Goal: Task Accomplishment & Management: Use online tool/utility

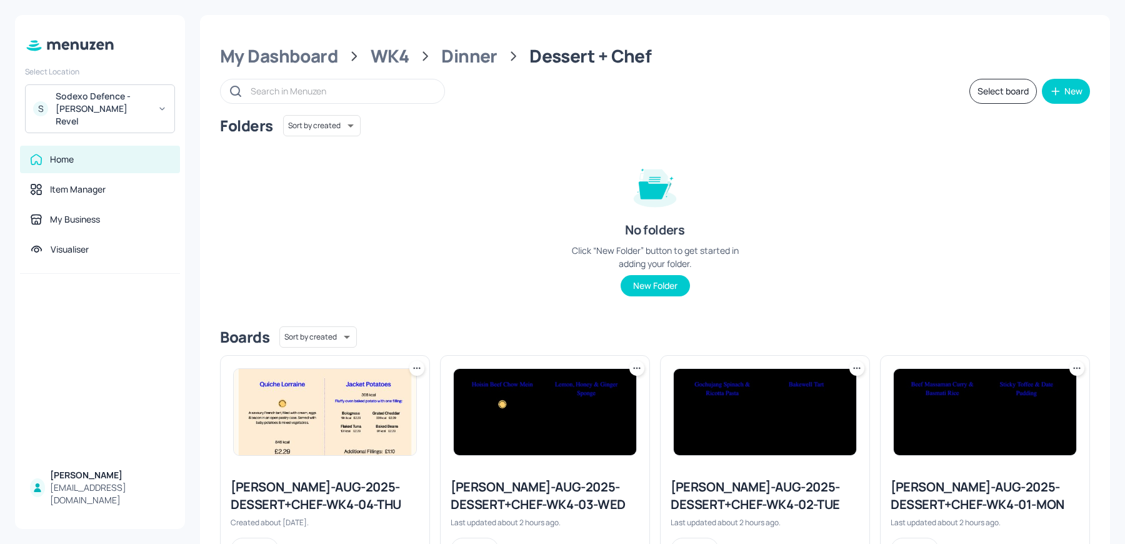
click at [95, 115] on div "S Sodexo Defence - [PERSON_NAME] Revel" at bounding box center [100, 108] width 150 height 49
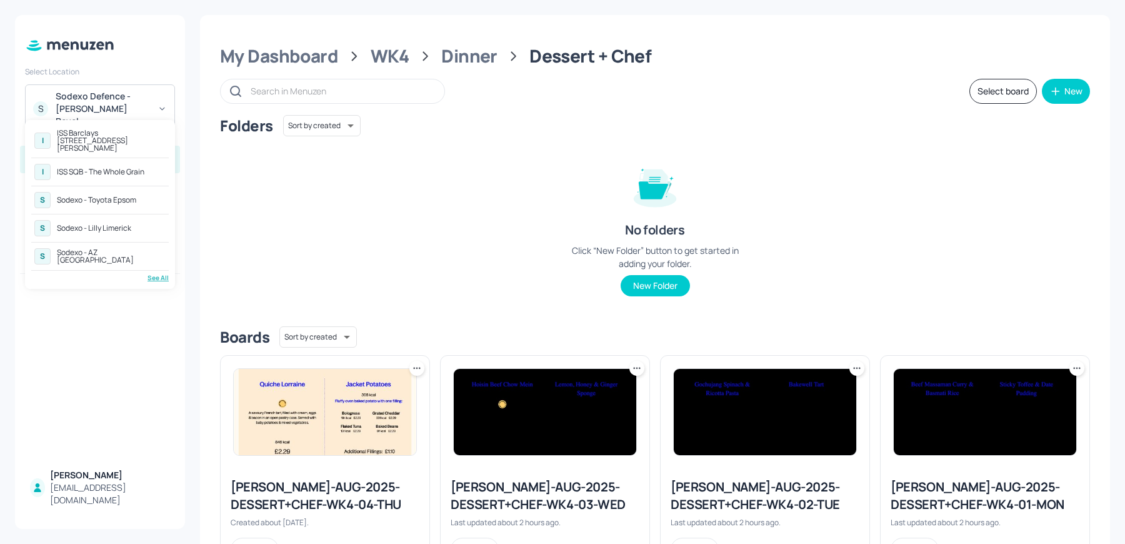
click at [149, 263] on div "I ISS Barclays [STREET_ADDRESS][PERSON_NAME] I ISS SQB - The Whole Grain S Sode…" at bounding box center [99, 204] width 137 height 156
click at [152, 273] on div "See All" at bounding box center [99, 277] width 137 height 9
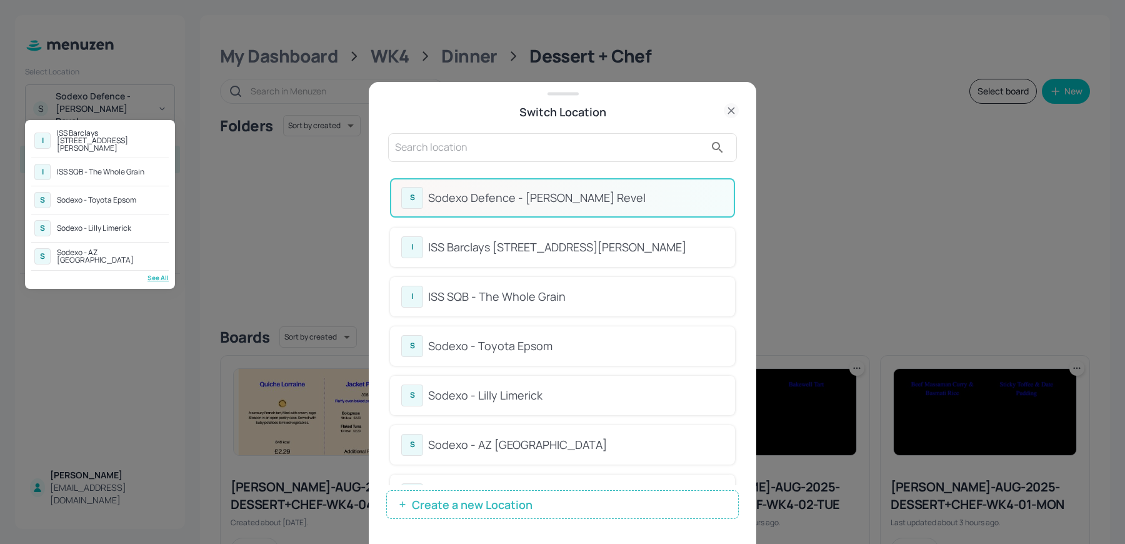
click at [436, 144] on div at bounding box center [562, 272] width 1125 height 544
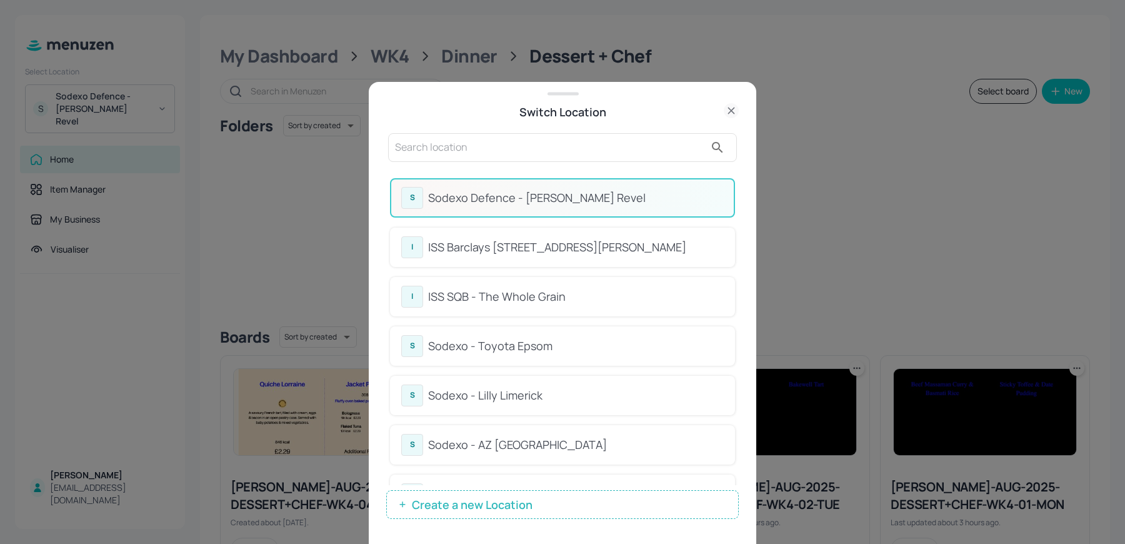
click at [425, 145] on input "text" at bounding box center [550, 147] width 310 height 20
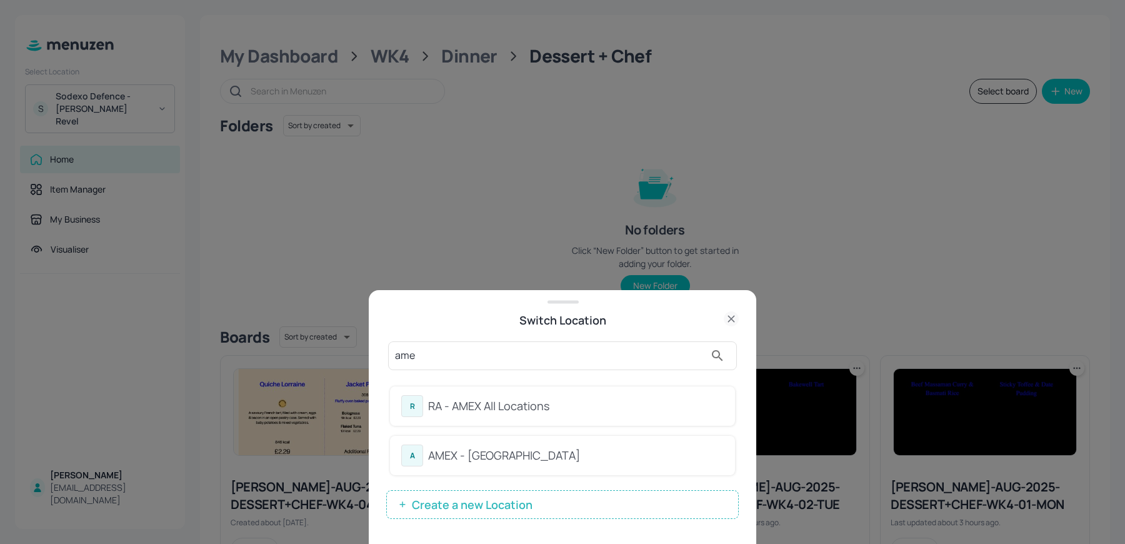
type input "ame"
click at [434, 413] on div "RA - AMEX All Locations" at bounding box center [576, 405] width 296 height 17
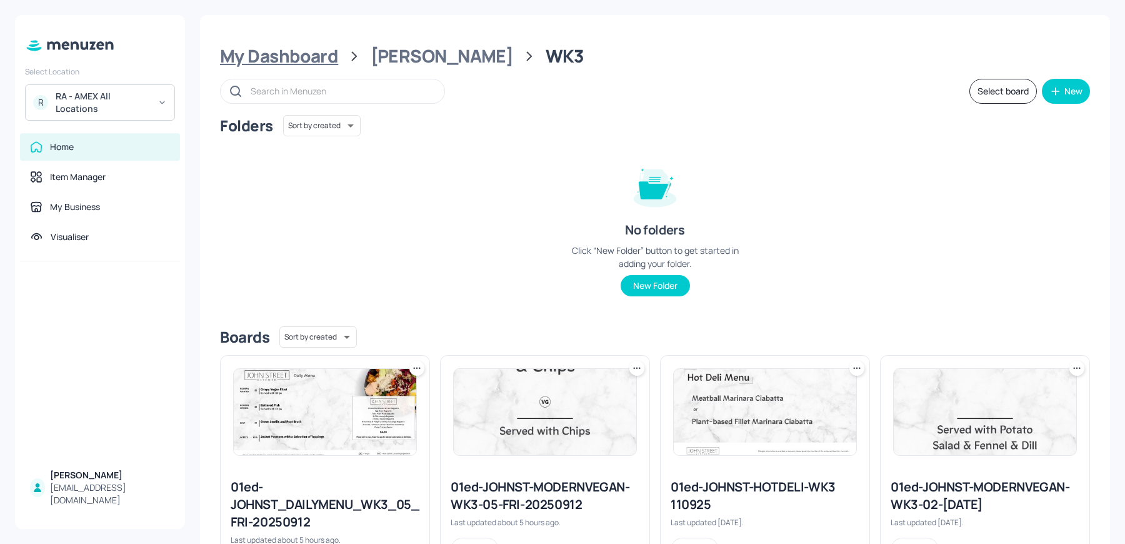
click at [237, 66] on div "My Dashboard" at bounding box center [279, 56] width 118 height 22
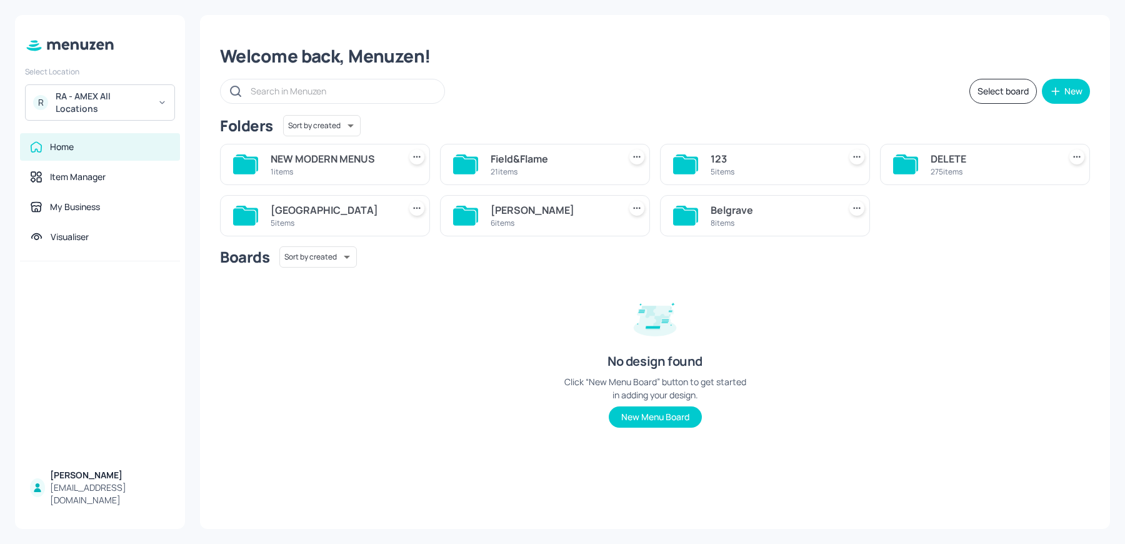
click at [716, 161] on div "123" at bounding box center [773, 158] width 124 height 15
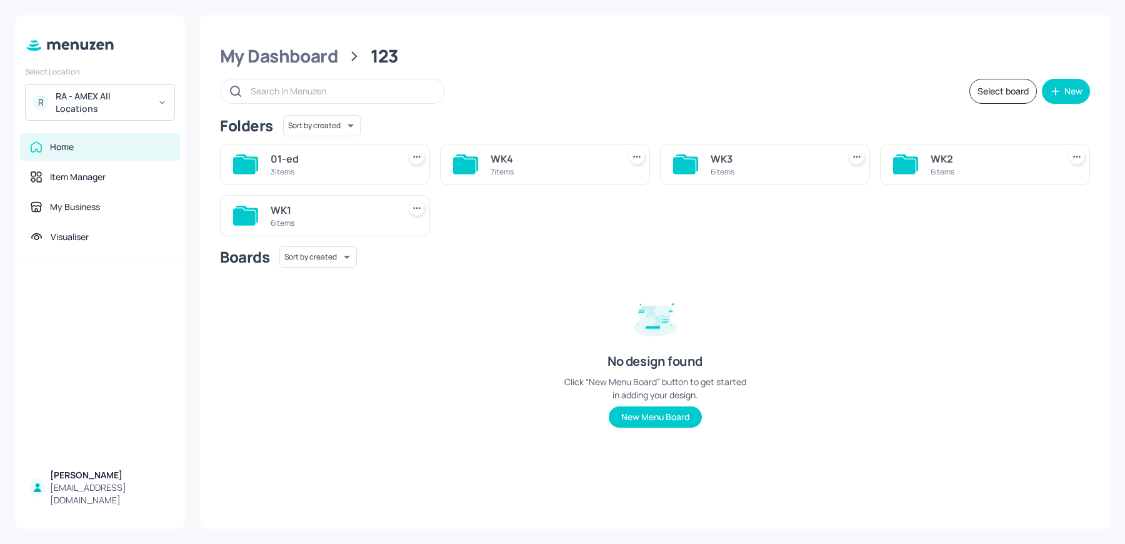
click at [506, 166] on div "7 items" at bounding box center [553, 171] width 124 height 11
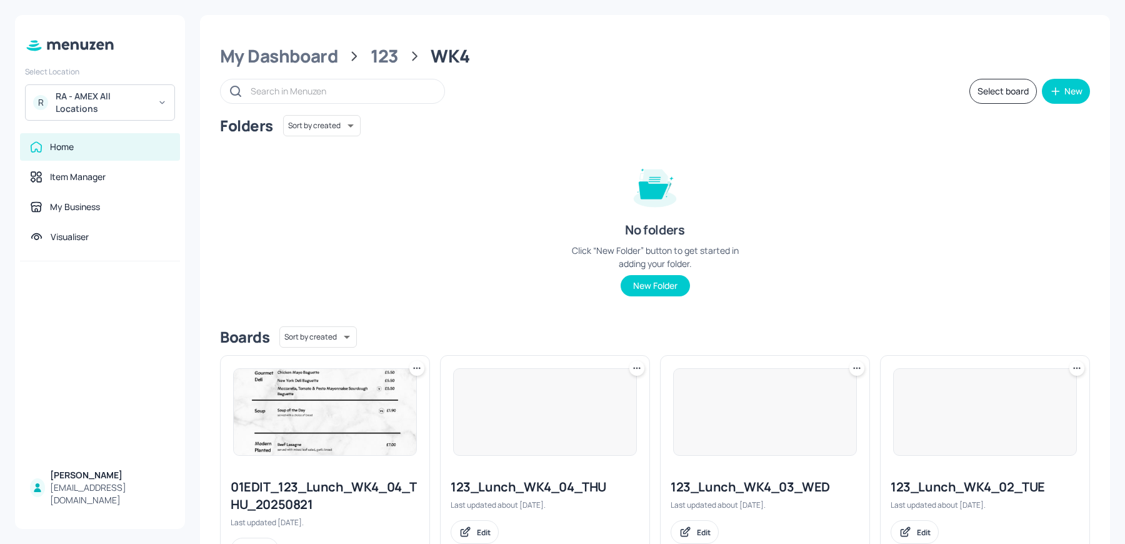
scroll to position [266, 0]
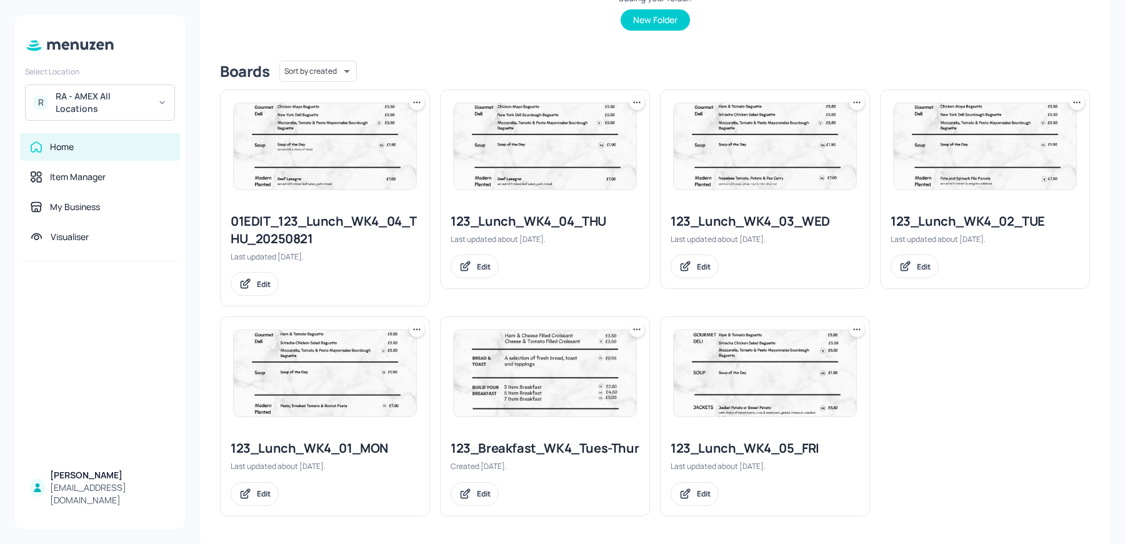
click at [354, 368] on img at bounding box center [325, 373] width 182 height 86
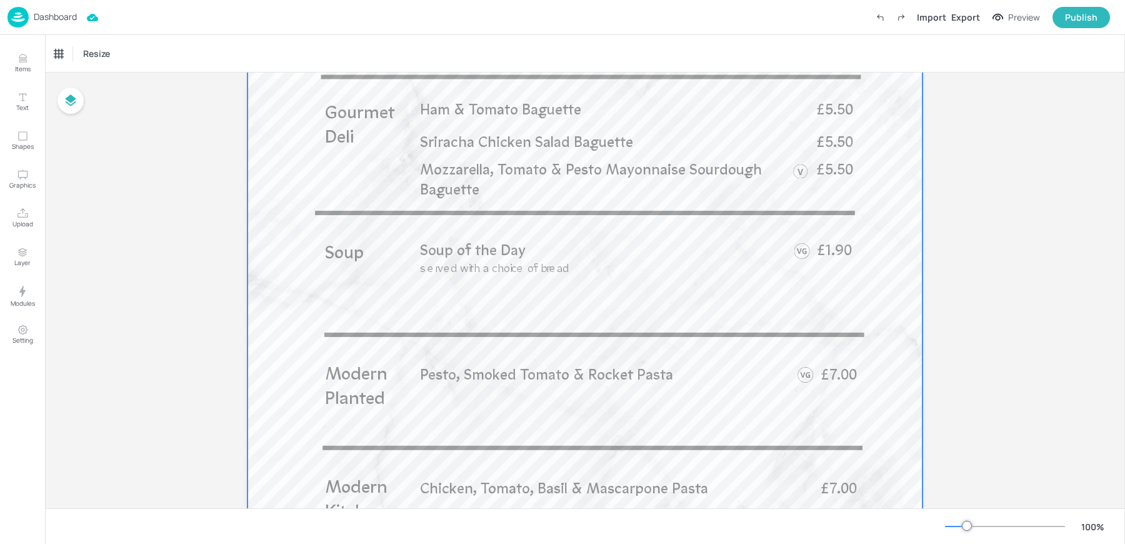
scroll to position [461, 0]
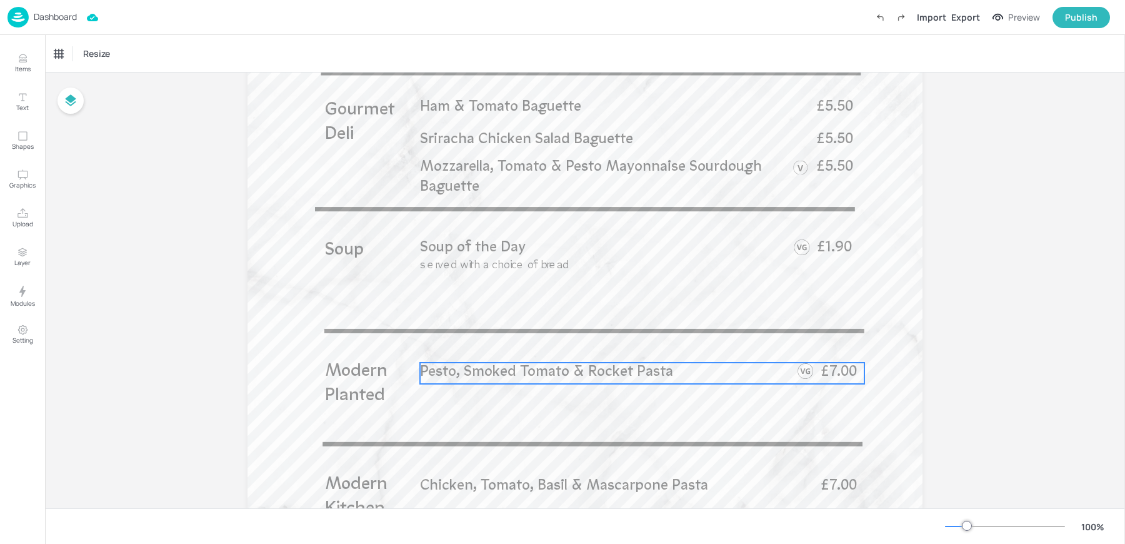
click at [505, 372] on span "Pesto, Smoked Tomato & Rocket Pasta" at bounding box center [546, 372] width 253 height 14
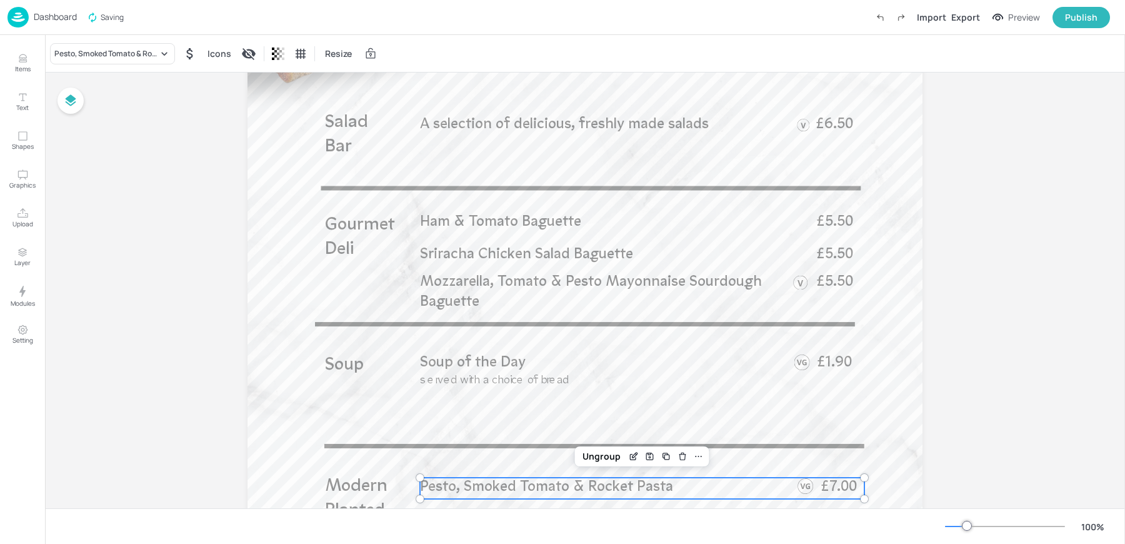
scroll to position [344, 0]
click at [111, 42] on div "Pesto, Smoked Tomato & Rocket Pasta Icons Resize" at bounding box center [585, 53] width 1080 height 37
click at [102, 54] on div "Pesto, Smoked Tomato & Rocket Pasta" at bounding box center [106, 53] width 104 height 11
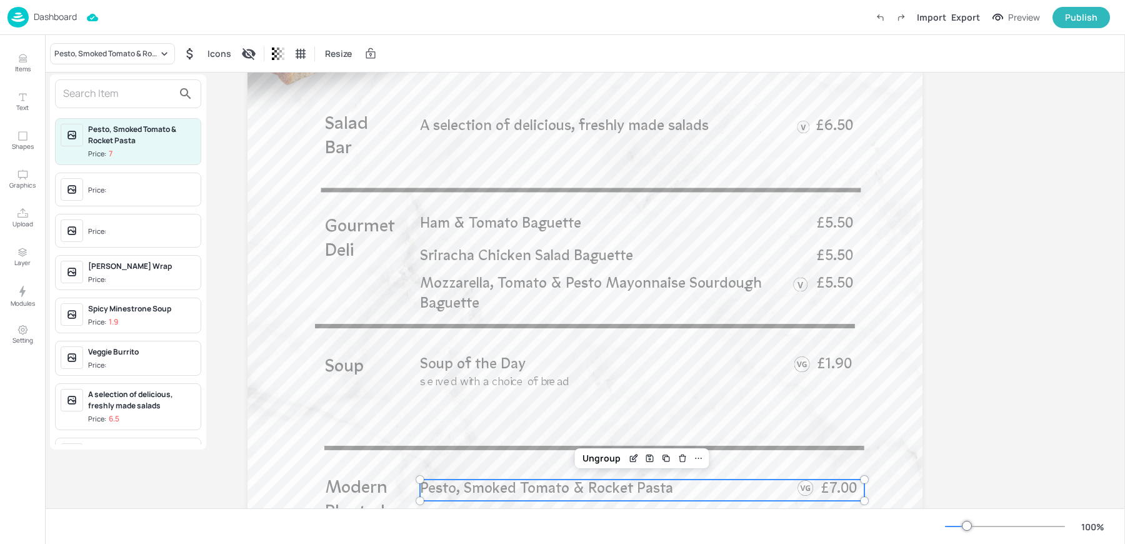
click at [115, 93] on input "text" at bounding box center [118, 94] width 110 height 20
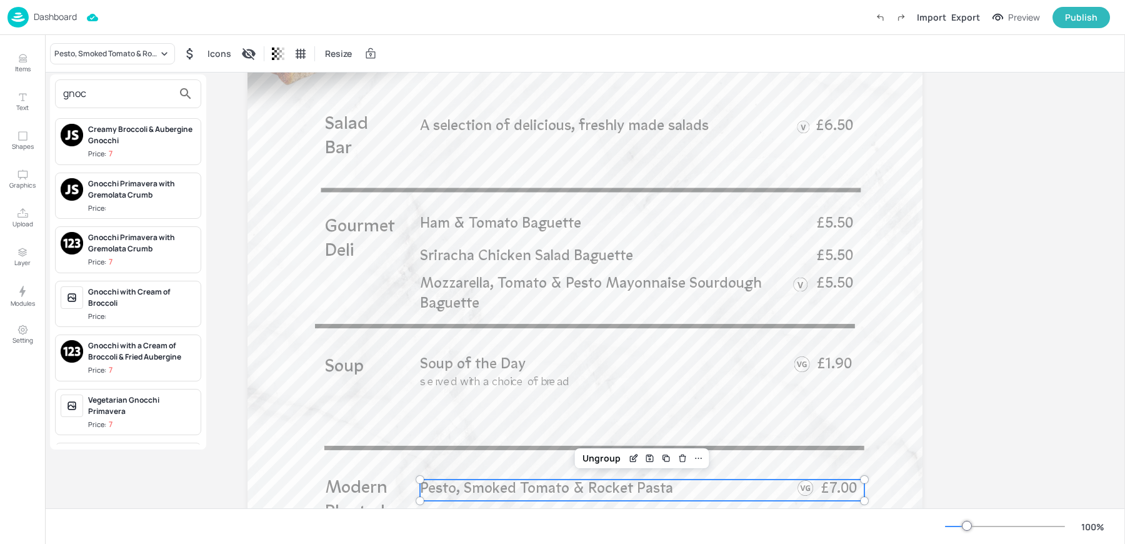
scroll to position [186, 0]
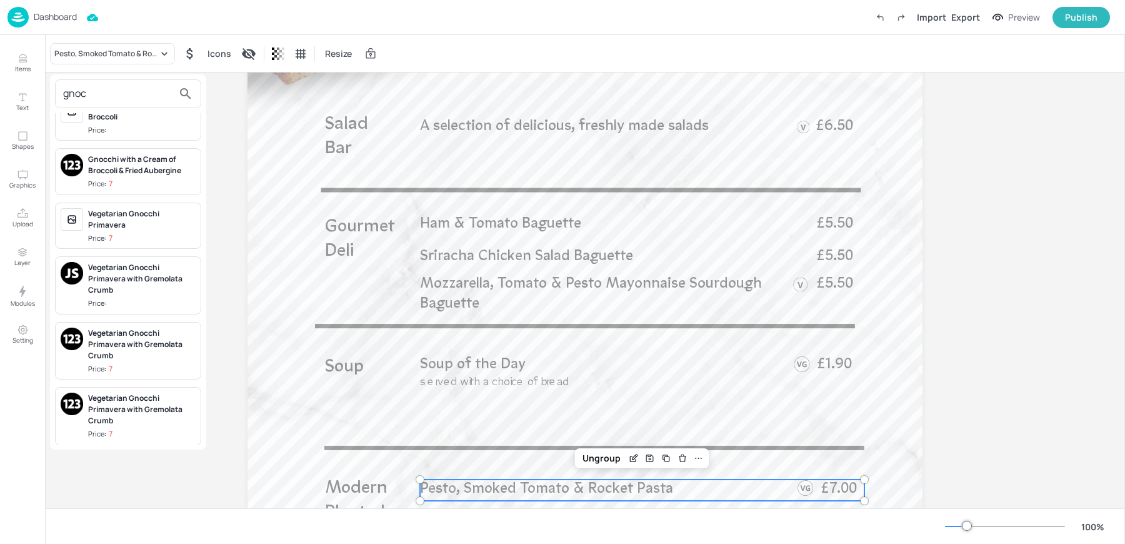
type input "gnoc"
click at [133, 282] on div "Vegetarian Gnocchi Primavera with Gremolata Crumb" at bounding box center [141, 279] width 107 height 34
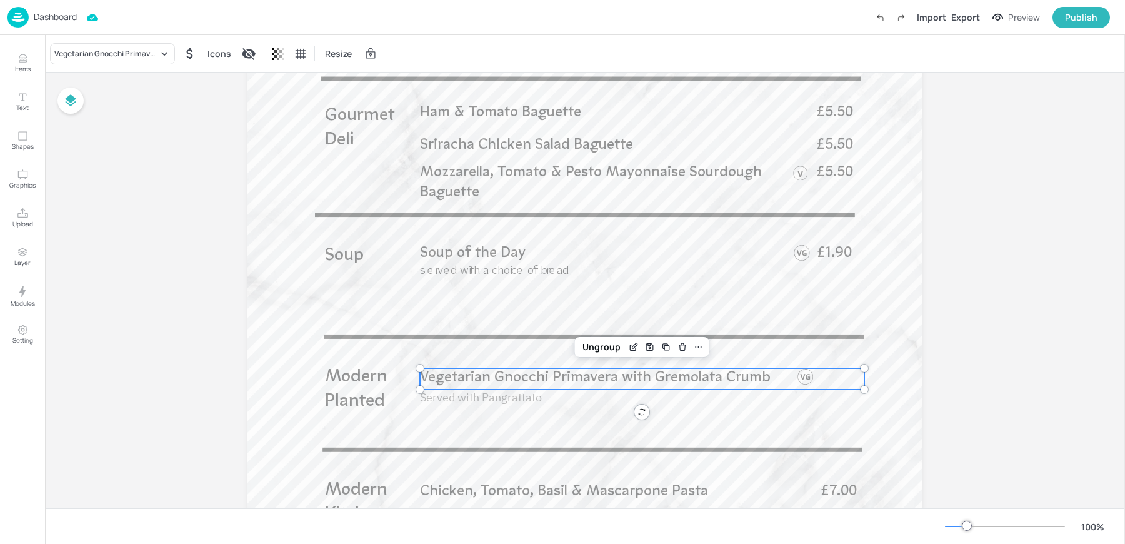
scroll to position [392, 0]
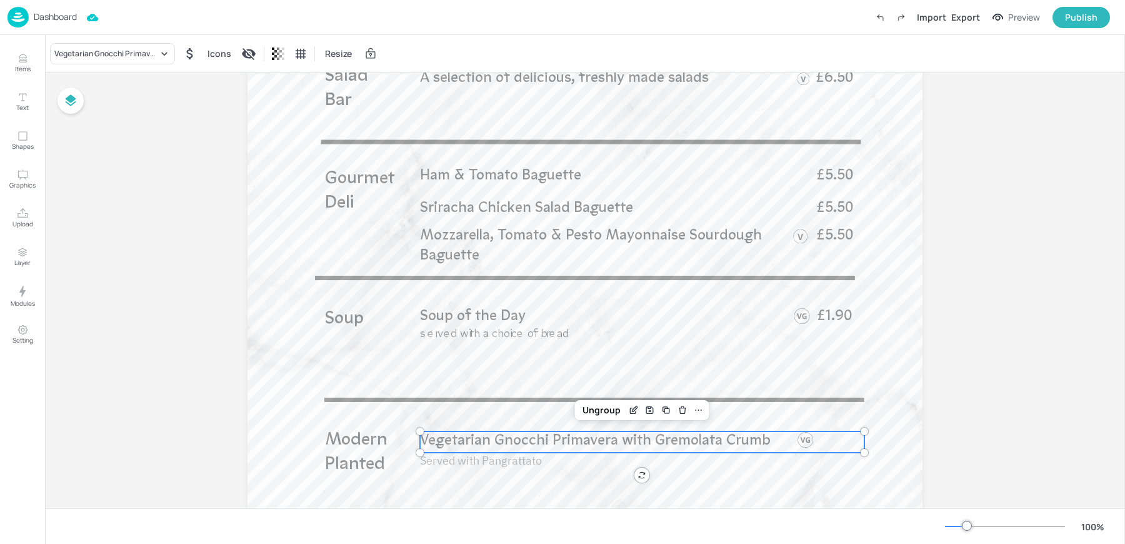
click at [94, 65] on div "Vegetarian Gnocchi Primavera with Gremolata Crumb Icons Resize" at bounding box center [585, 53] width 1080 height 37
click at [84, 52] on div "Vegetarian Gnocchi Primavera with Gremolata Crumb" at bounding box center [106, 53] width 104 height 11
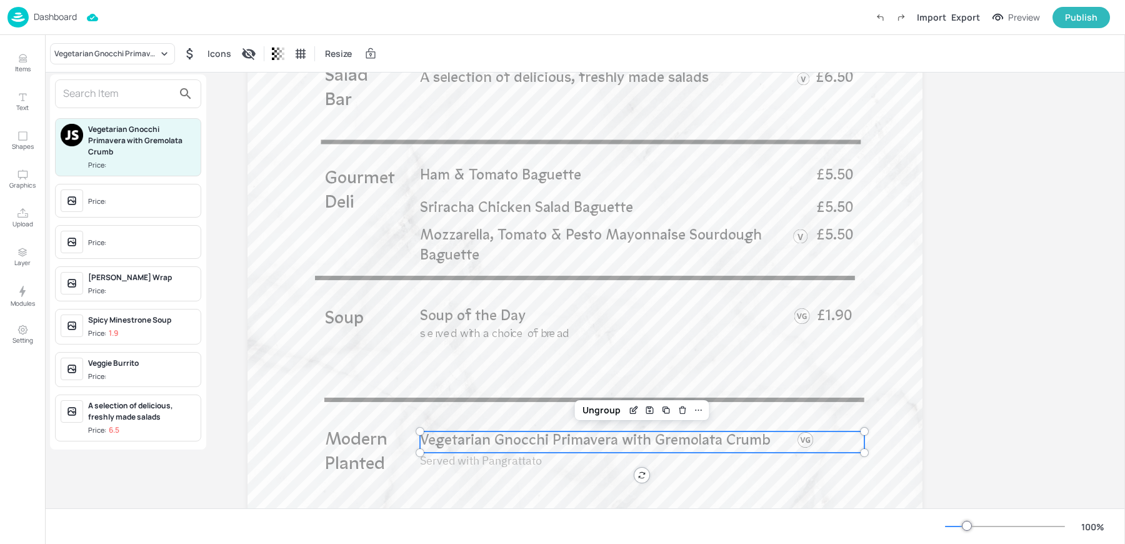
click at [96, 96] on input "text" at bounding box center [118, 94] width 110 height 20
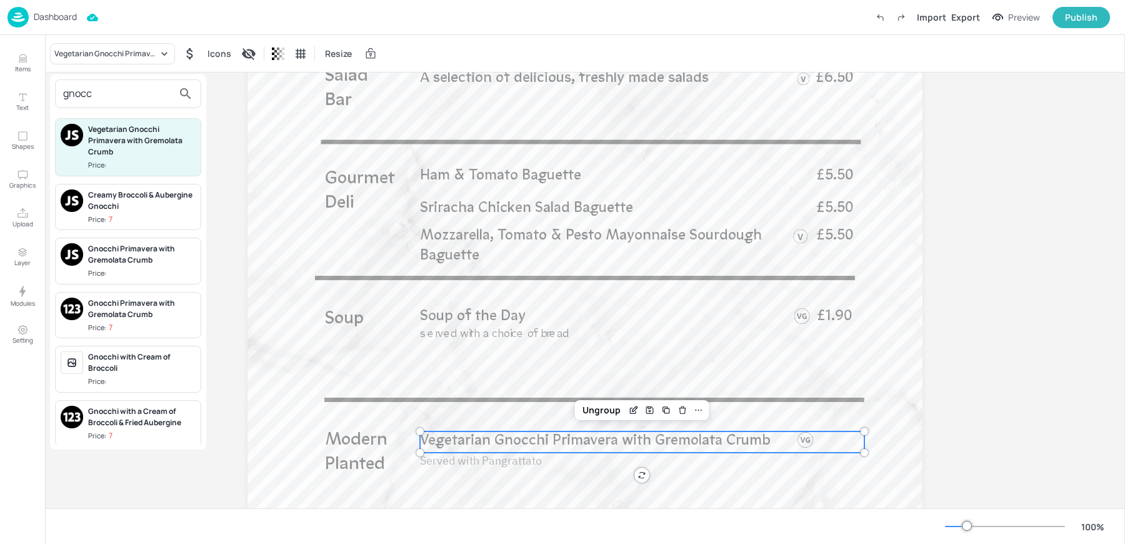
type input "gnocc"
click at [121, 314] on div "Gnocchi Primavera with Gremolata Crumb" at bounding box center [141, 308] width 107 height 22
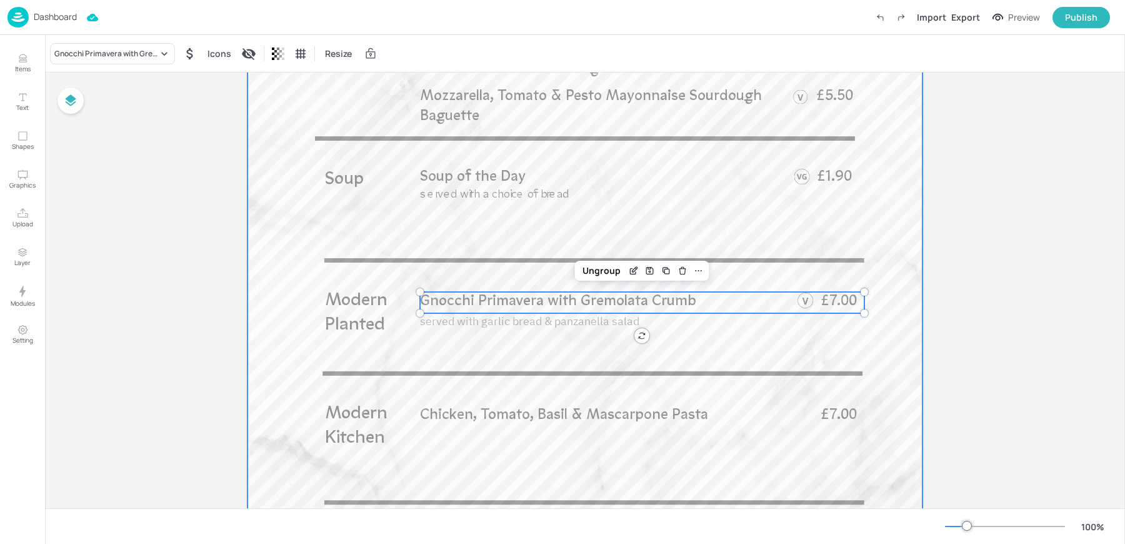
scroll to position [557, 0]
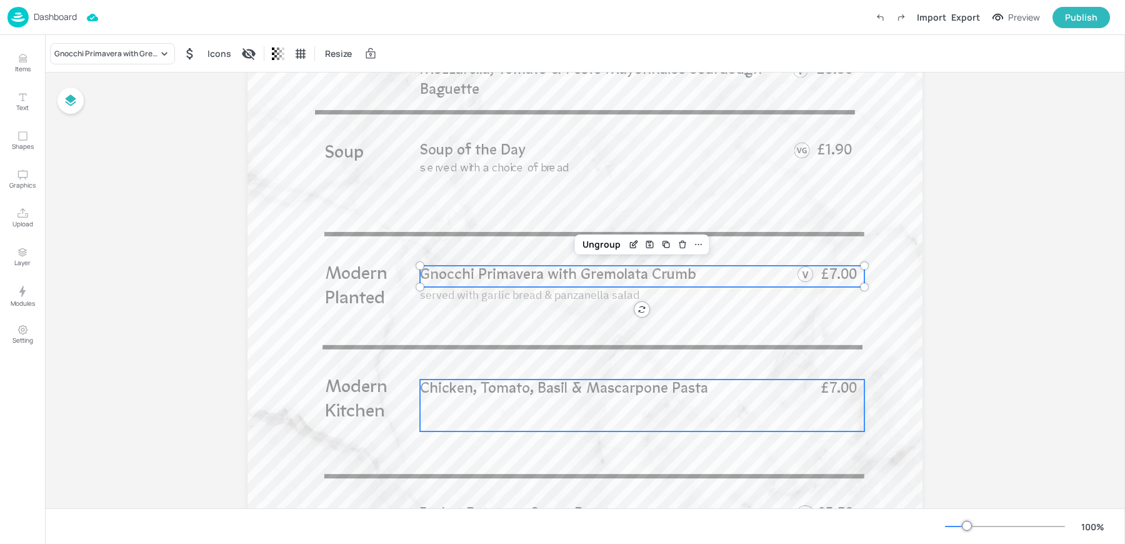
click at [472, 406] on div "Chicken, Tomato, Basil & Mascarpone Pasta £7.00" at bounding box center [642, 405] width 444 height 52
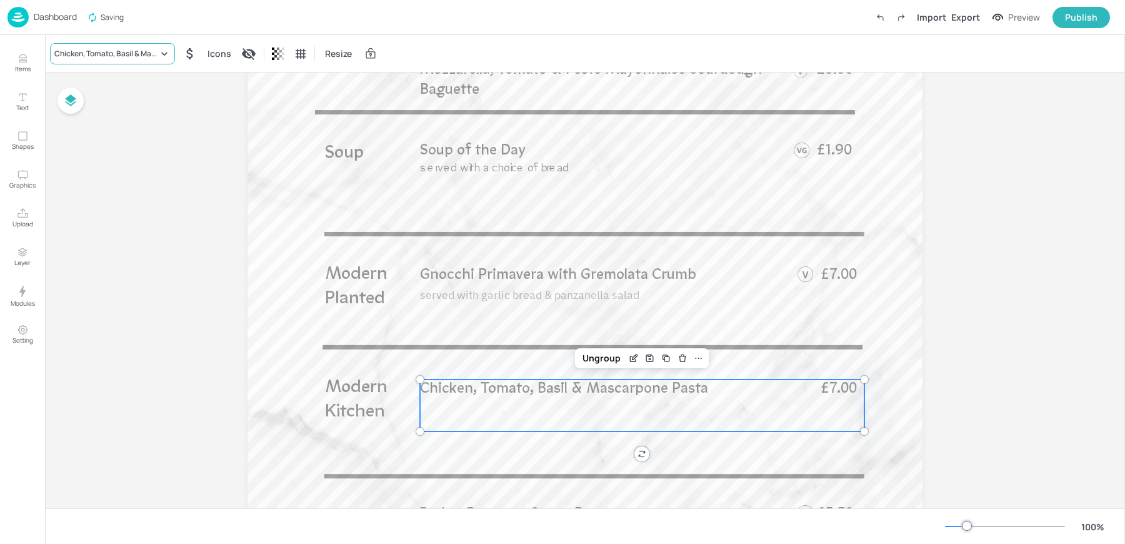
click at [90, 51] on div "Chicken, Tomato, Basil & Mascarpone Pasta" at bounding box center [106, 53] width 104 height 11
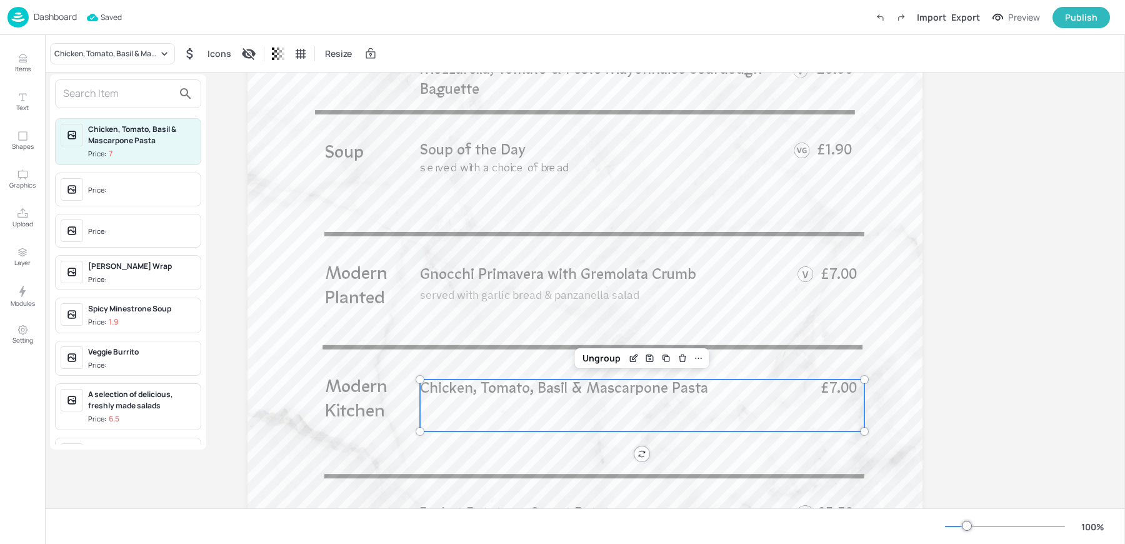
click at [84, 86] on input "text" at bounding box center [118, 94] width 110 height 20
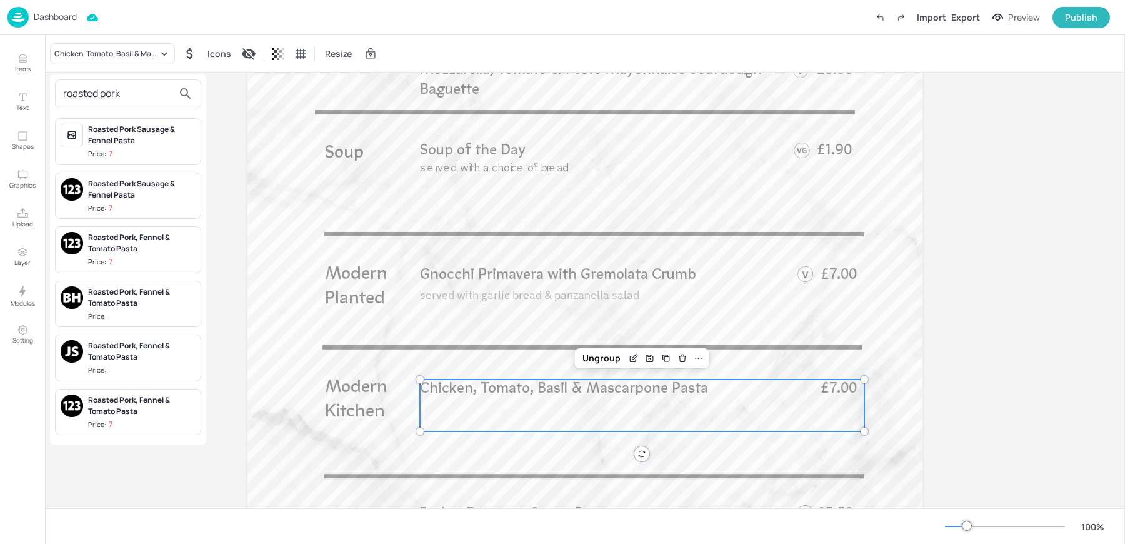
type input "roasted pork"
click at [96, 187] on div "Roasted Pork Sausage & Fennel Pasta" at bounding box center [141, 189] width 107 height 22
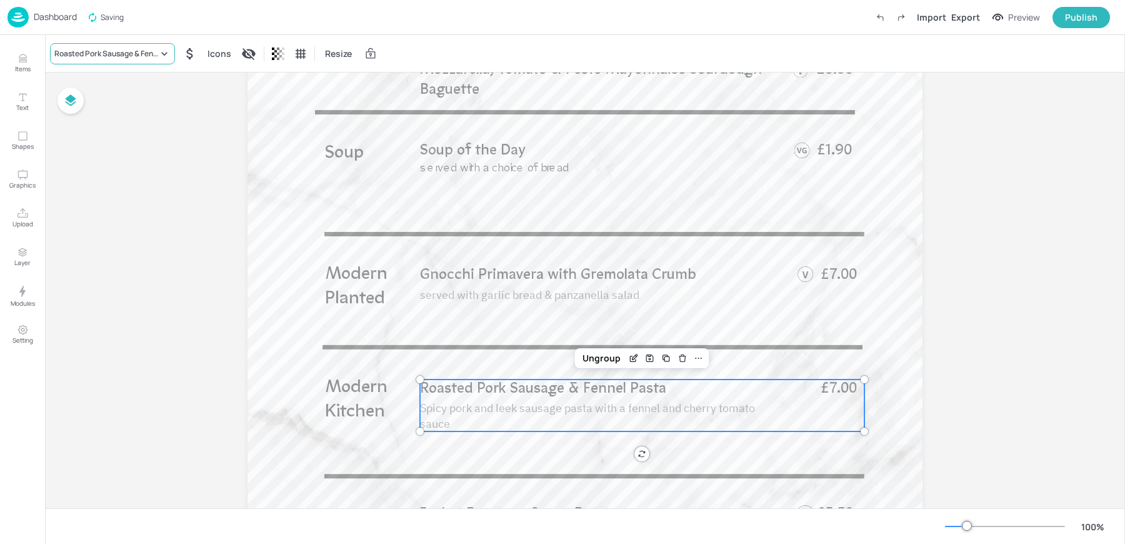
click at [93, 52] on div "Roasted Pork Sausage & Fennel Pasta" at bounding box center [106, 53] width 104 height 11
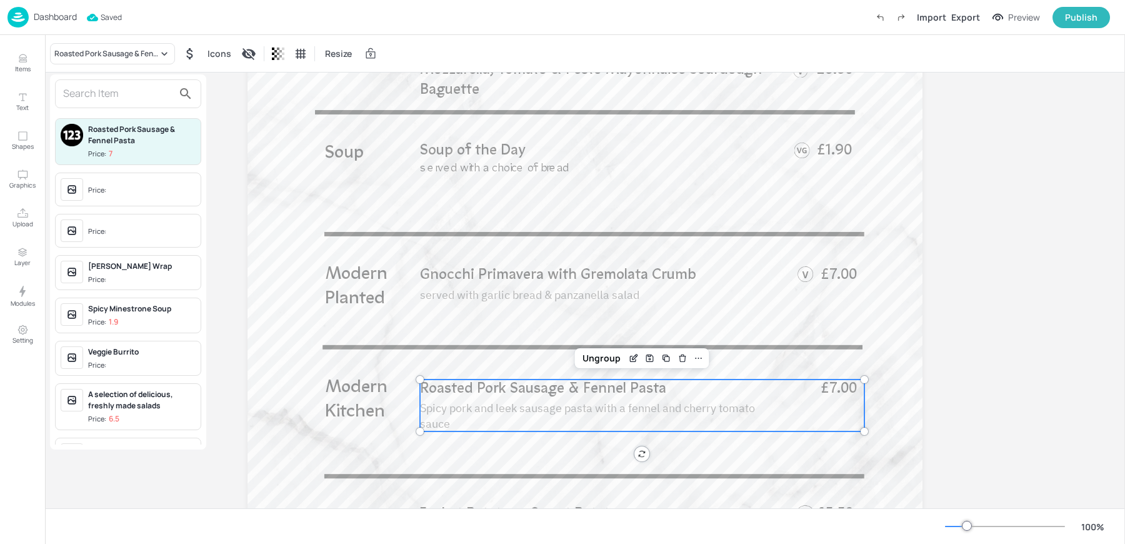
click at [104, 96] on input "text" at bounding box center [118, 94] width 110 height 20
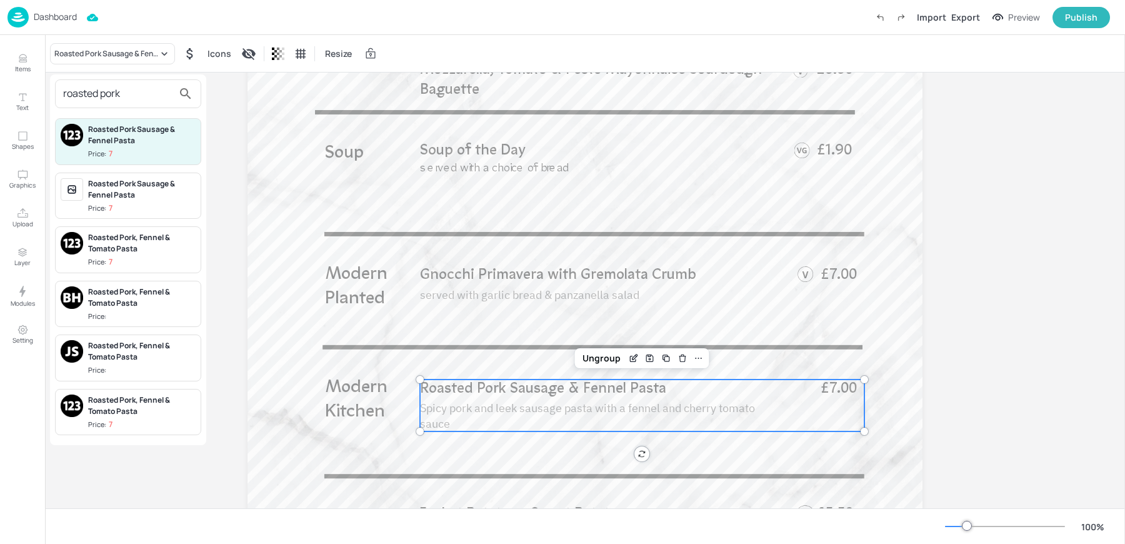
type input "roasted pork"
click at [128, 259] on span "Price: 7" at bounding box center [141, 262] width 107 height 11
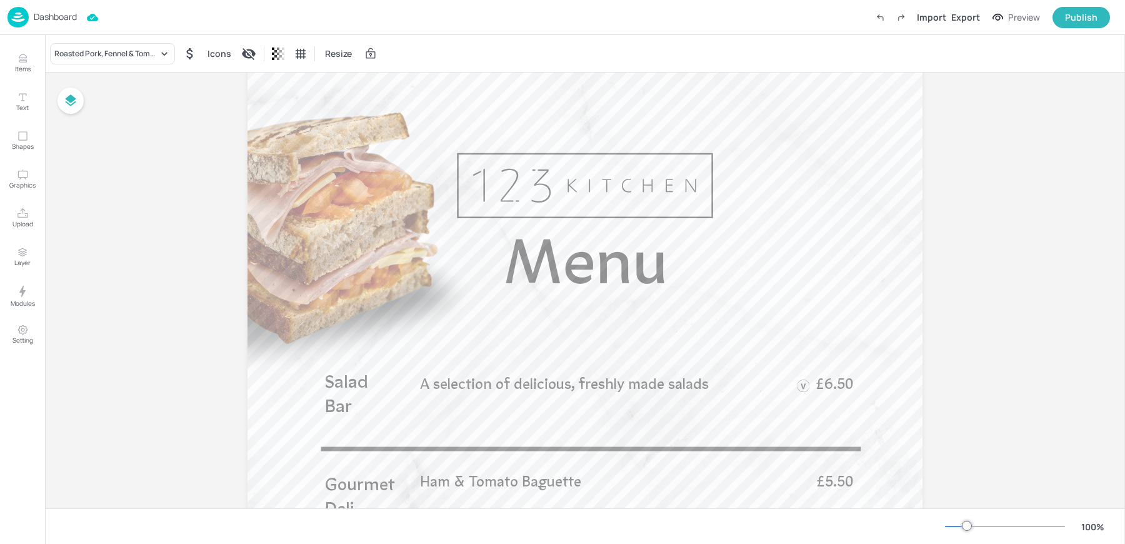
scroll to position [0, 0]
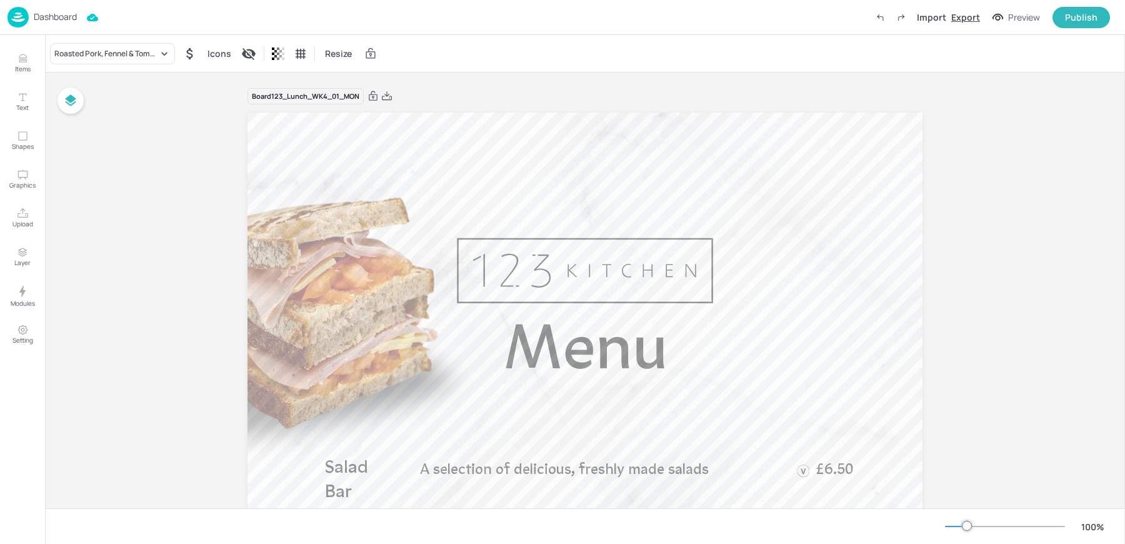
click at [964, 18] on div "Export" at bounding box center [965, 17] width 29 height 13
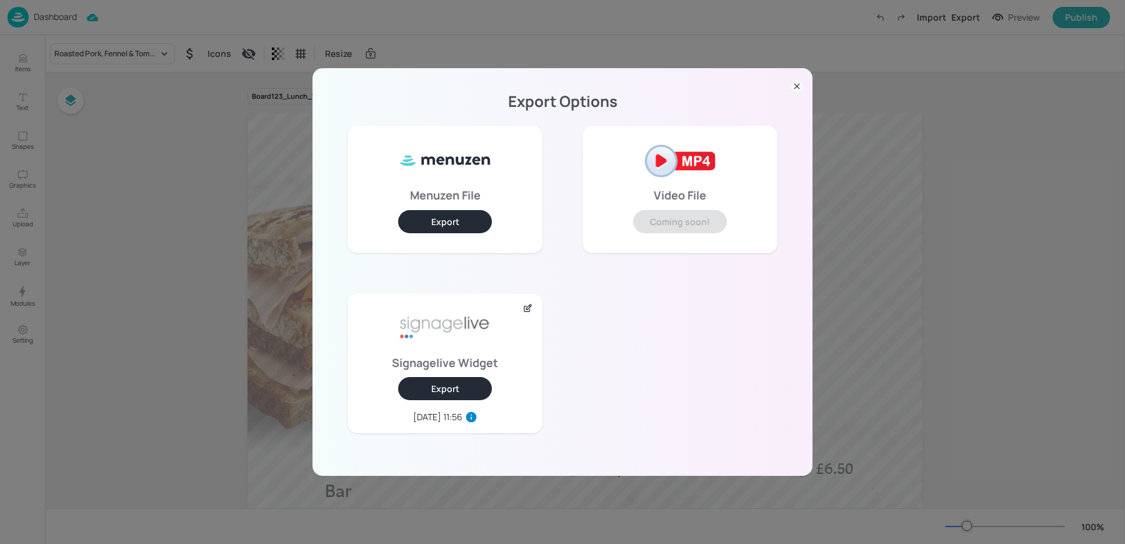
click at [441, 384] on button "Export" at bounding box center [445, 388] width 94 height 23
